Goal: Browse casually: Explore the website without a specific task or goal

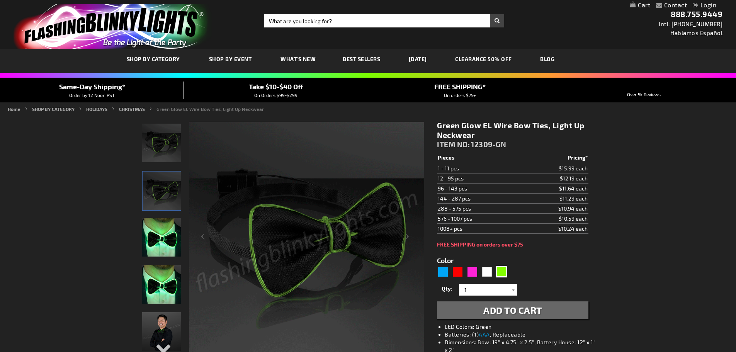
click at [367, 56] on span "Best Sellers" at bounding box center [361, 59] width 37 height 7
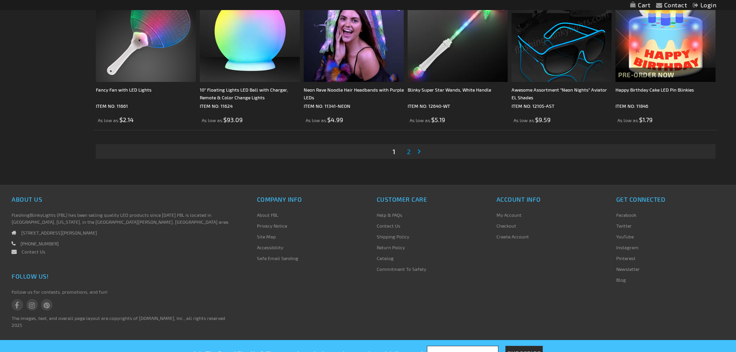
scroll to position [1662, 0]
click at [410, 151] on span "2" at bounding box center [409, 151] width 4 height 9
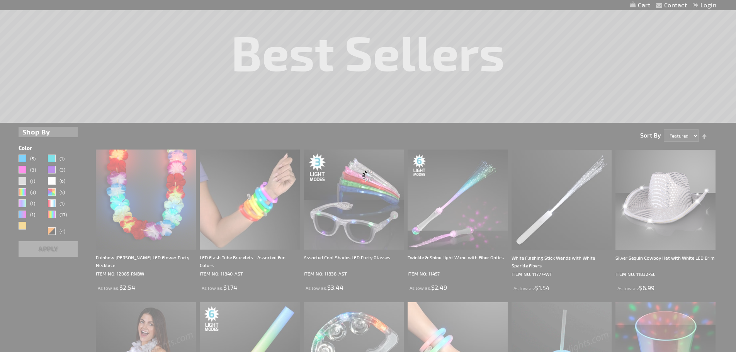
scroll to position [2, 0]
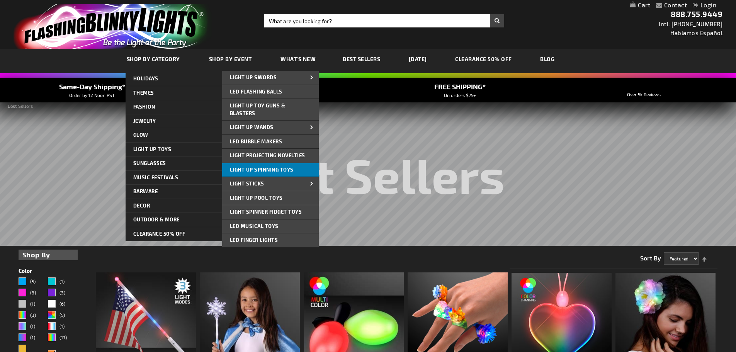
click at [244, 172] on span "Light Up Spinning Toys" at bounding box center [262, 170] width 64 height 6
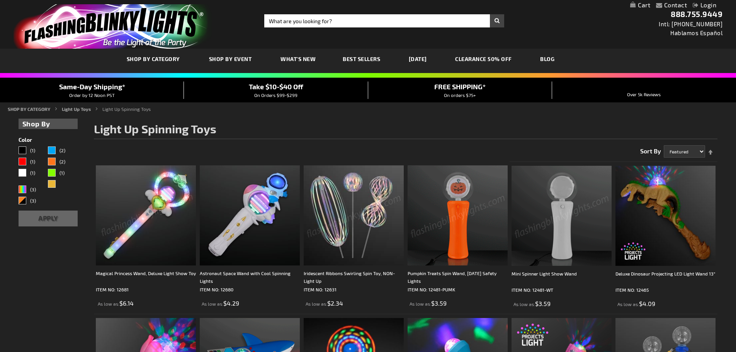
click at [562, 238] on img at bounding box center [562, 216] width 100 height 100
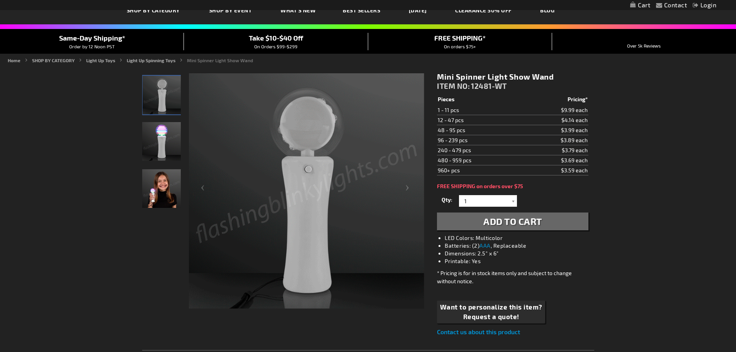
scroll to position [39, 0]
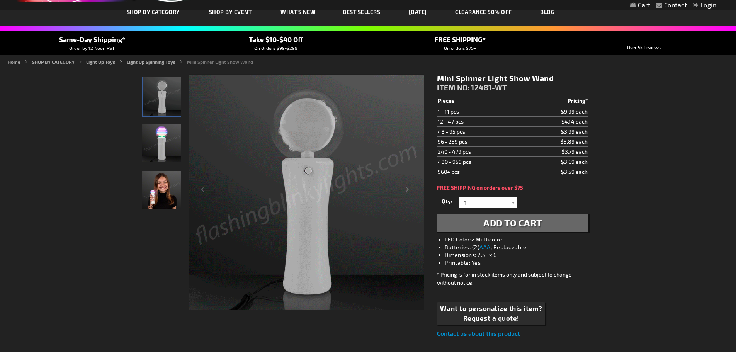
scroll to position [0, 0]
